Goal: Book appointment/travel/reservation

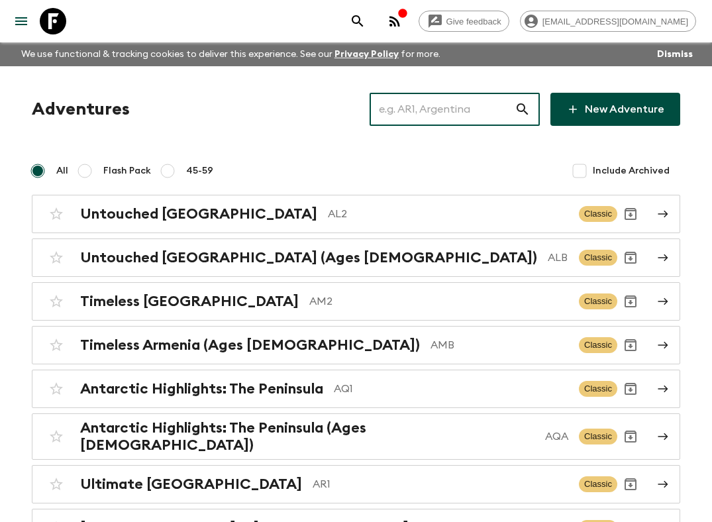
click at [448, 115] on input "text" at bounding box center [441, 109] width 145 height 37
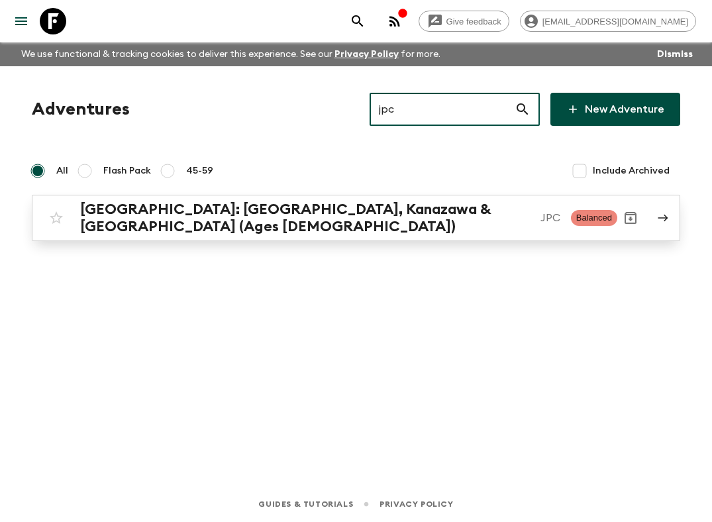
type input "jpc"
click at [266, 209] on h2 "[GEOGRAPHIC_DATA]: [GEOGRAPHIC_DATA], Kanazawa & [GEOGRAPHIC_DATA] (Ages [DEMOG…" at bounding box center [304, 218] width 449 height 34
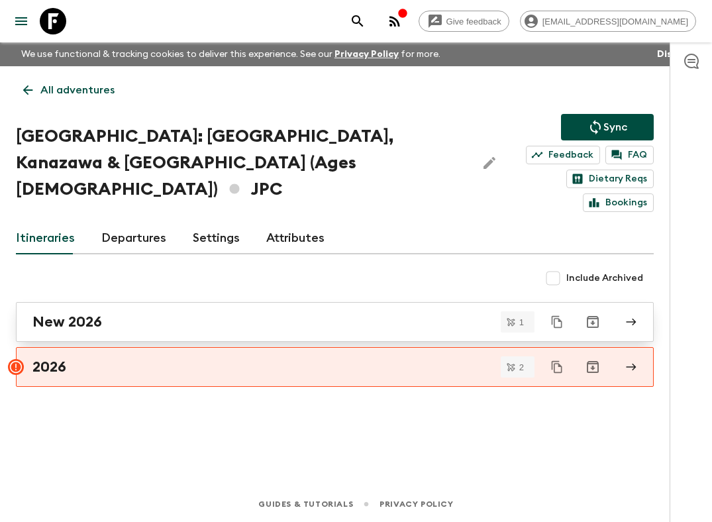
click at [286, 313] on div "New 2026" at bounding box center [321, 321] width 579 height 17
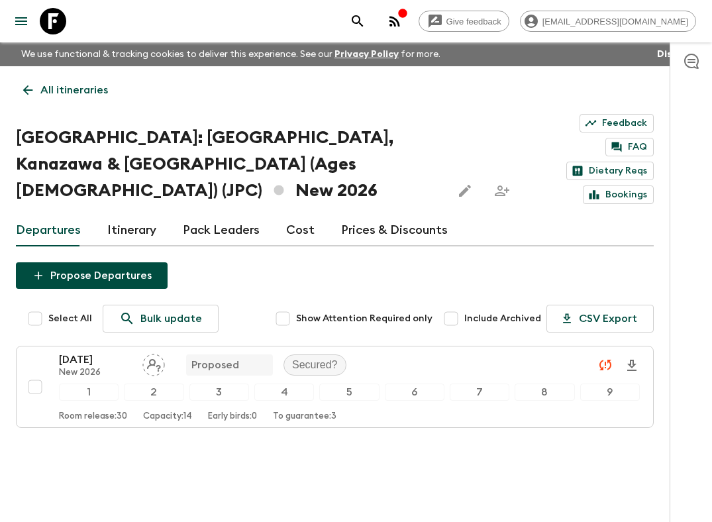
click at [23, 93] on icon at bounding box center [28, 90] width 15 height 15
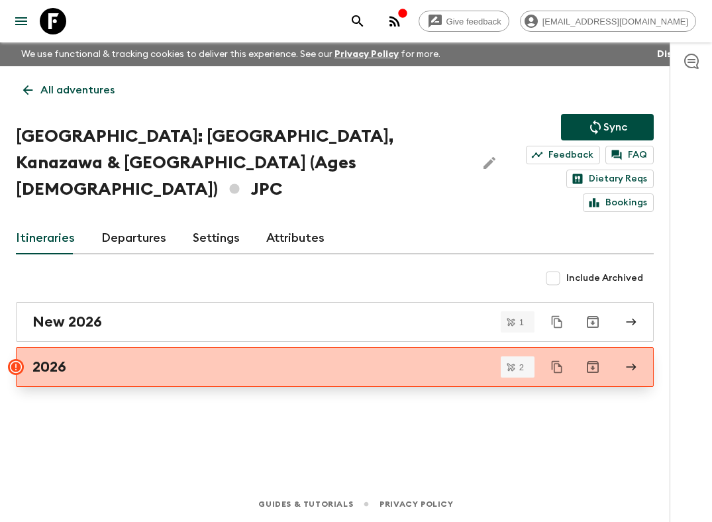
click at [147, 358] on div "2026" at bounding box center [321, 366] width 579 height 17
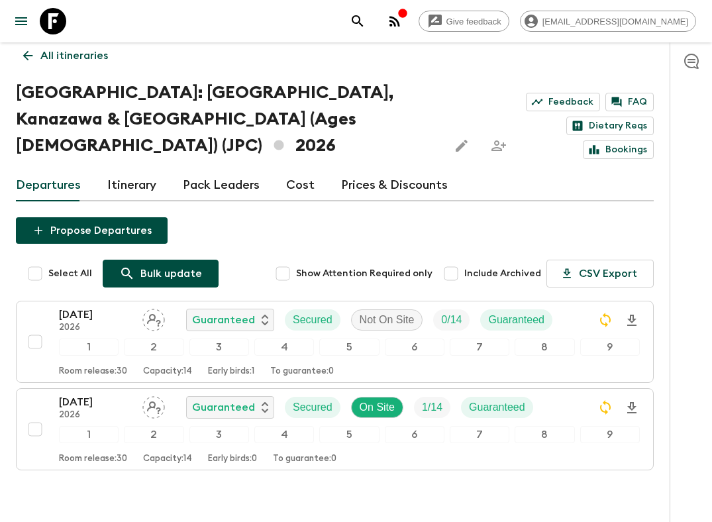
scroll to position [47, 0]
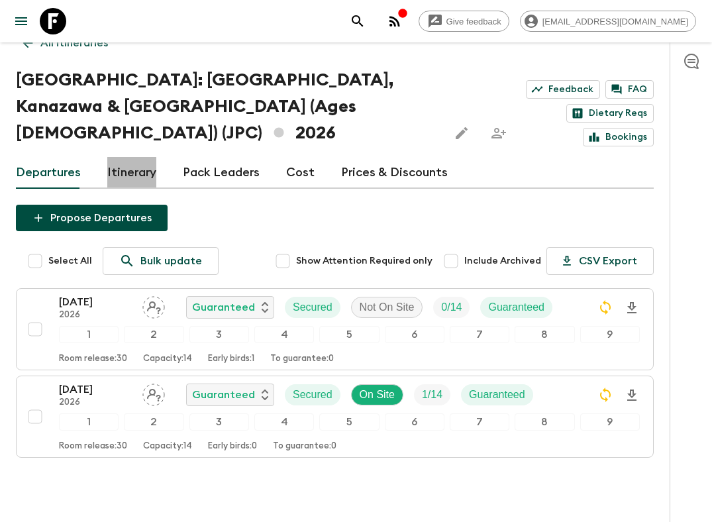
click at [138, 157] on link "Itinerary" at bounding box center [131, 173] width 49 height 32
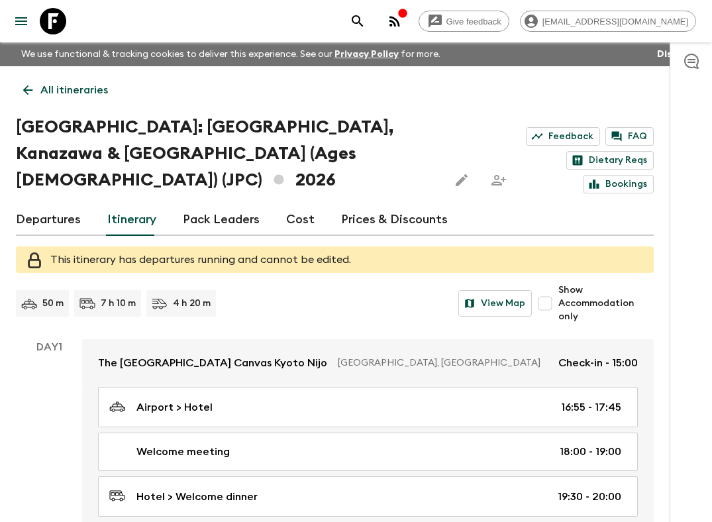
click at [62, 204] on link "Departures" at bounding box center [48, 220] width 65 height 32
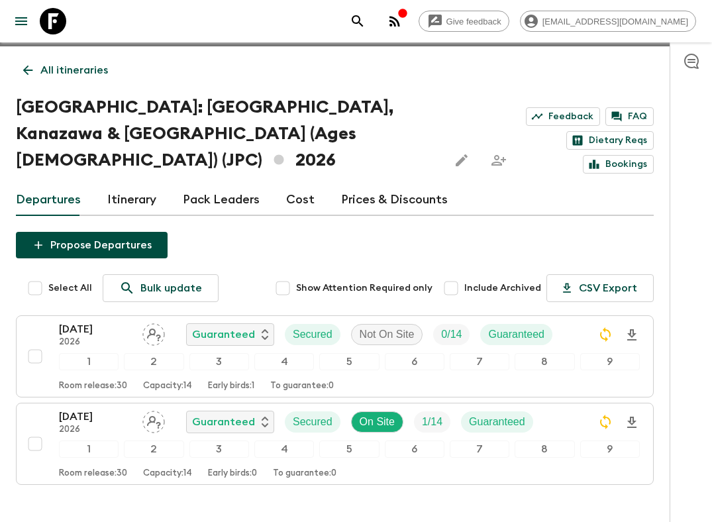
scroll to position [24, 0]
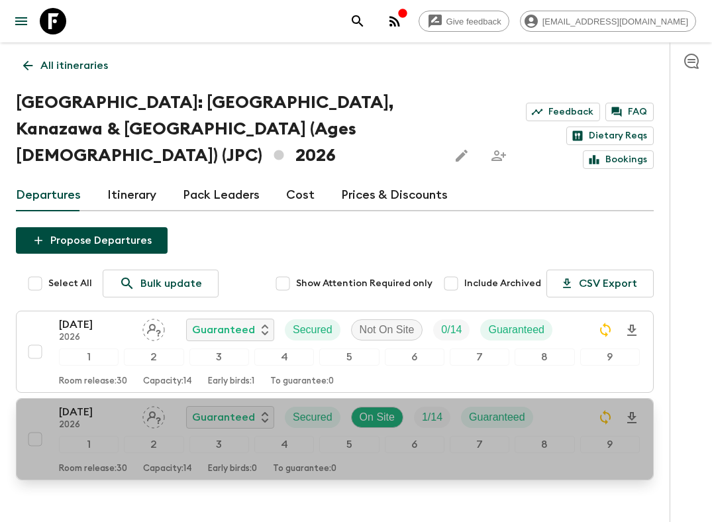
click at [37, 404] on div "02 May 2026 2026 Guaranteed Secured On Site 1 / 14 Guaranteed 1 2 3 4 5 6 7 8 9…" at bounding box center [331, 439] width 618 height 70
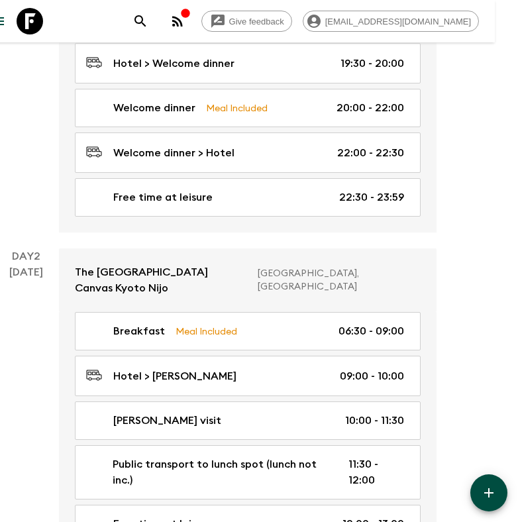
scroll to position [195, 23]
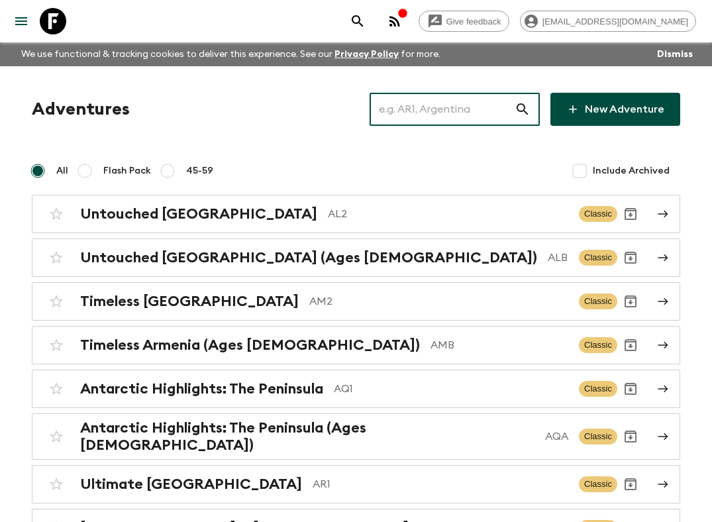
click at [457, 99] on input "text" at bounding box center [441, 109] width 145 height 37
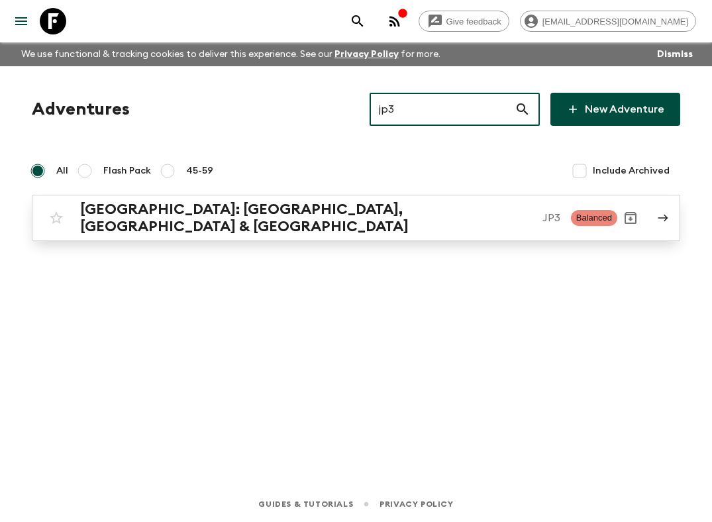
type input "jp3"
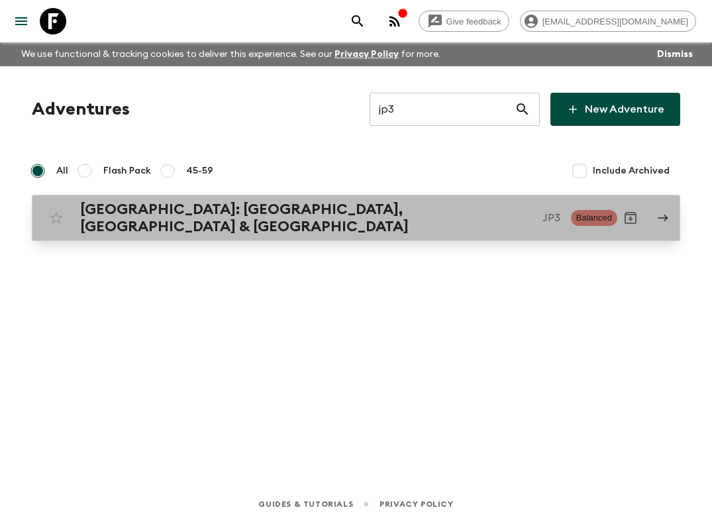
click at [295, 206] on h2 "[GEOGRAPHIC_DATA]: [GEOGRAPHIC_DATA], [GEOGRAPHIC_DATA] & [GEOGRAPHIC_DATA]" at bounding box center [305, 218] width 451 height 34
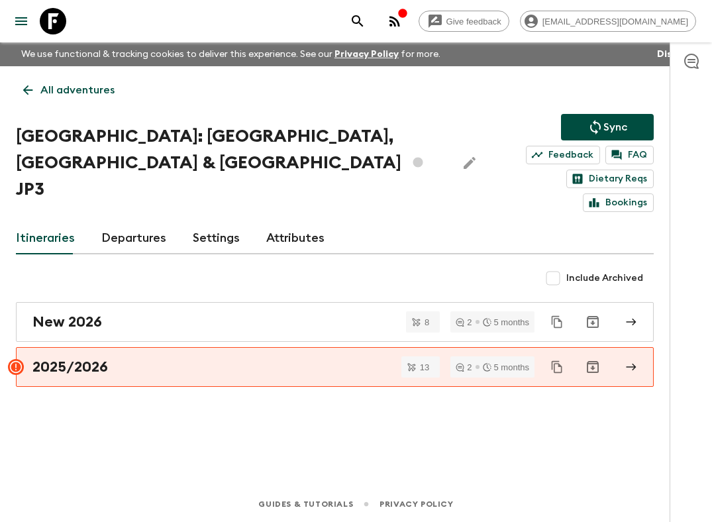
click at [76, 101] on link "All adventures" at bounding box center [69, 90] width 106 height 26
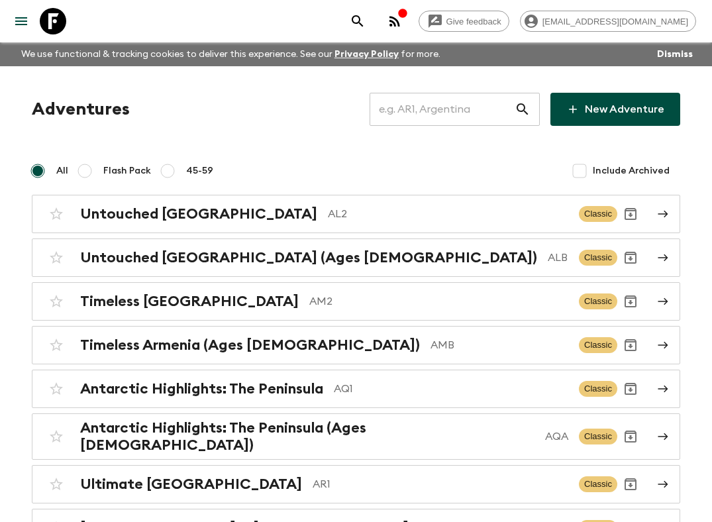
click at [458, 100] on input "text" at bounding box center [441, 109] width 145 height 37
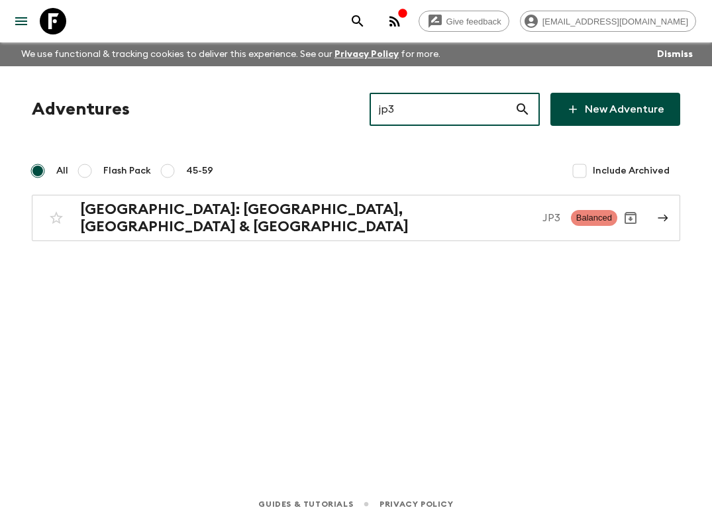
type input "jp3"
click at [293, 193] on div "Adventures jp3 ​ New Adventure All Flash Pack 45-59 Include Archived [GEOGRAPHI…" at bounding box center [356, 167] width 680 height 148
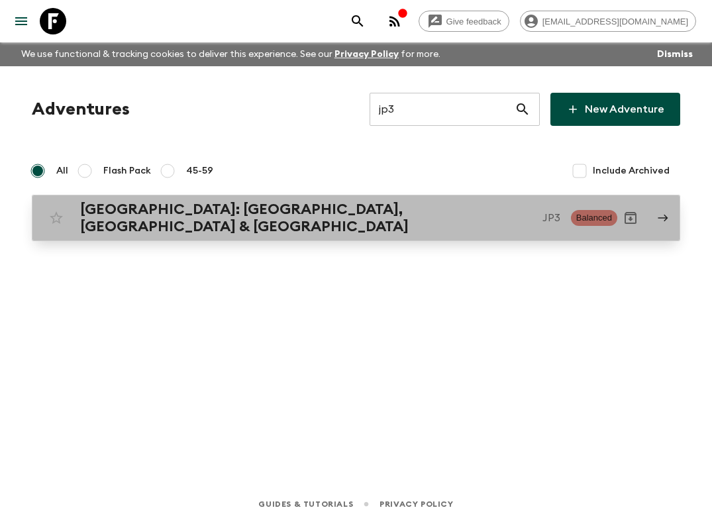
click at [293, 210] on h2 "[GEOGRAPHIC_DATA]: [GEOGRAPHIC_DATA], [GEOGRAPHIC_DATA] & [GEOGRAPHIC_DATA]" at bounding box center [305, 218] width 451 height 34
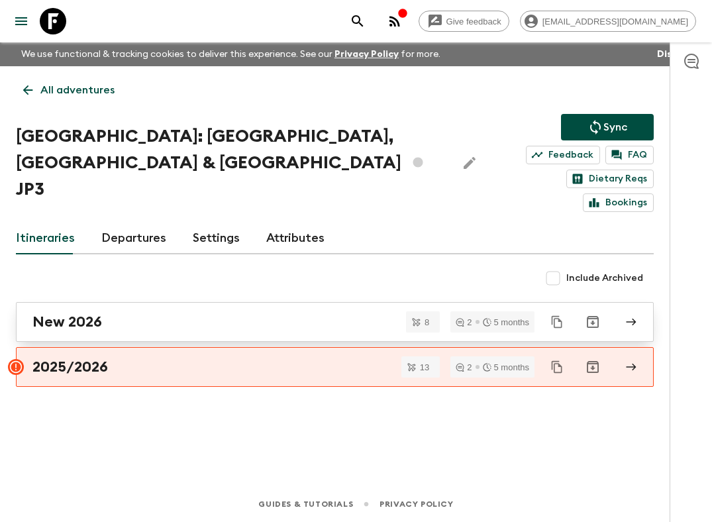
click at [175, 313] on div "New 2026" at bounding box center [321, 321] width 579 height 17
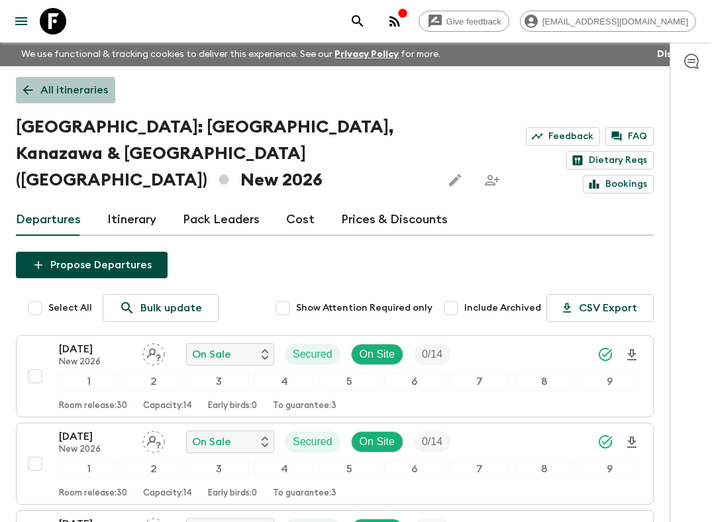
click at [24, 91] on icon at bounding box center [28, 90] width 15 height 15
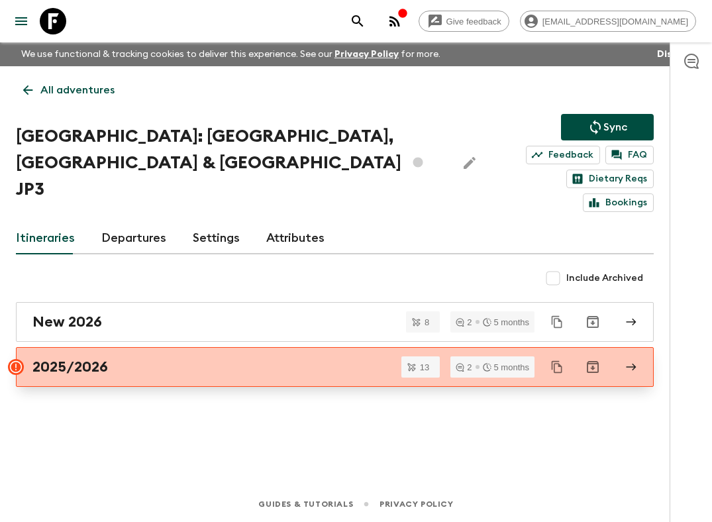
click at [161, 358] on div "2025/2026" at bounding box center [321, 366] width 579 height 17
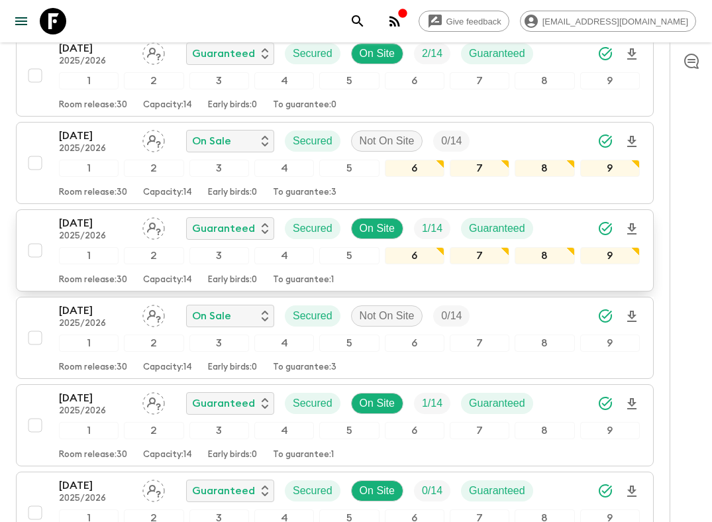
scroll to position [919, 0]
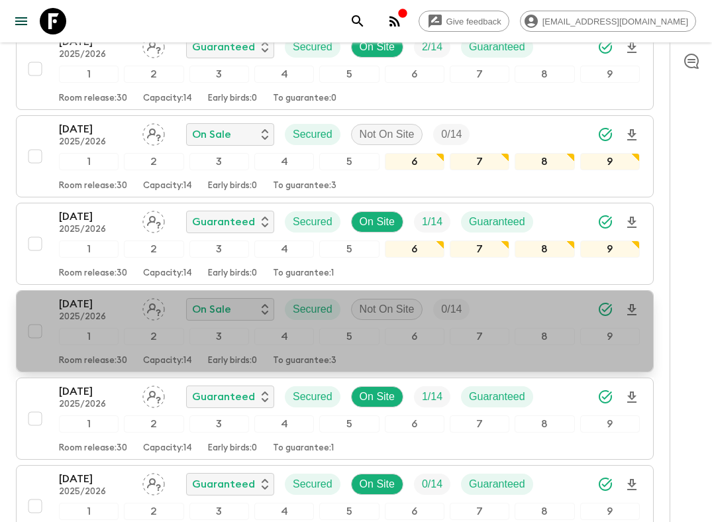
click at [123, 312] on p "2025/2026" at bounding box center [95, 317] width 73 height 11
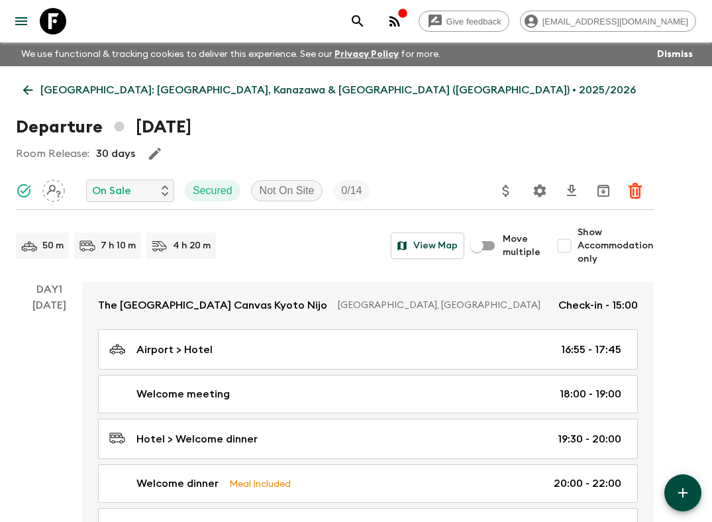
click at [29, 87] on icon at bounding box center [28, 90] width 15 height 15
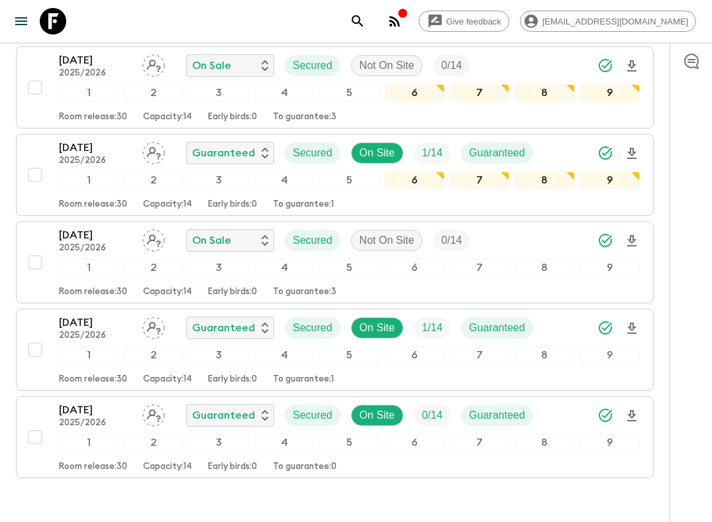
scroll to position [993, 0]
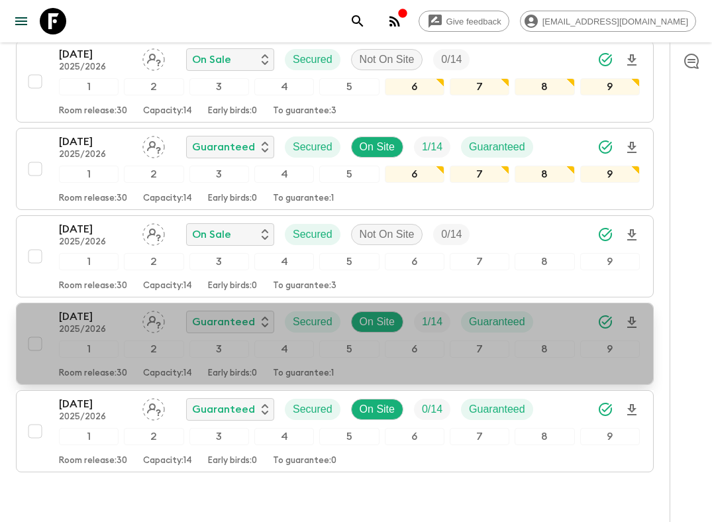
click at [122, 324] on p "2025/2026" at bounding box center [95, 329] width 73 height 11
